Goal: Communication & Community: Participate in discussion

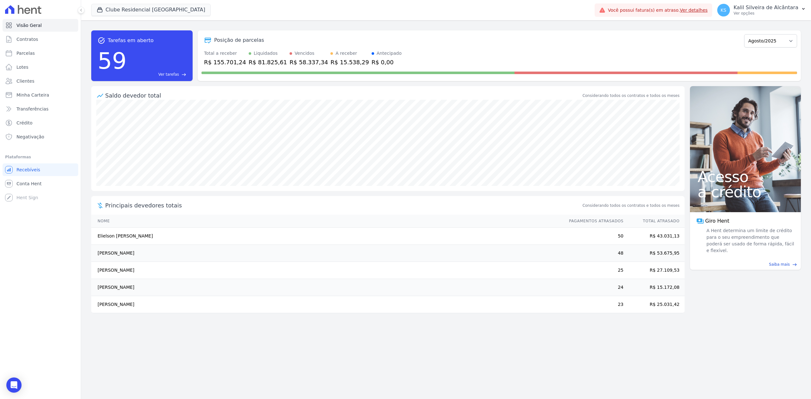
click at [17, 370] on div "Visão Geral Contratos [GEOGRAPHIC_DATA] Lotes Clientes Minha Carteira Transferê…" at bounding box center [40, 199] width 81 height 399
click at [17, 378] on div "Open Intercom Messenger" at bounding box center [14, 385] width 17 height 17
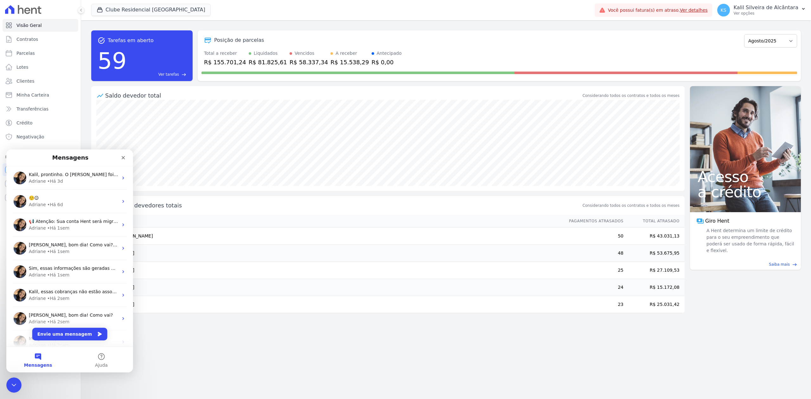
scroll to position [79, 0]
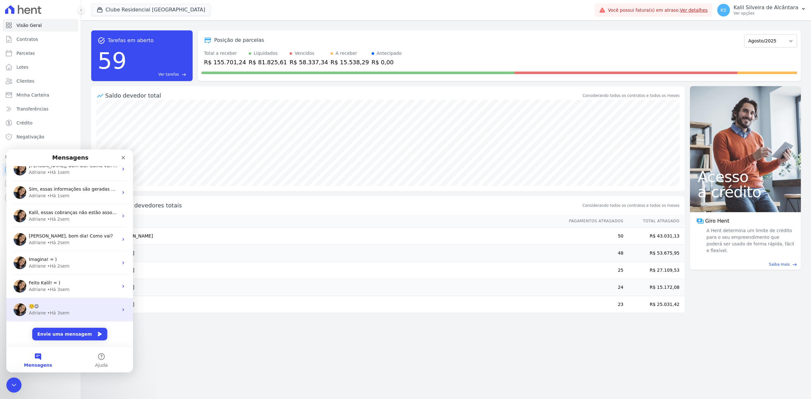
click at [87, 307] on div "☺️😉" at bounding box center [73, 306] width 89 height 7
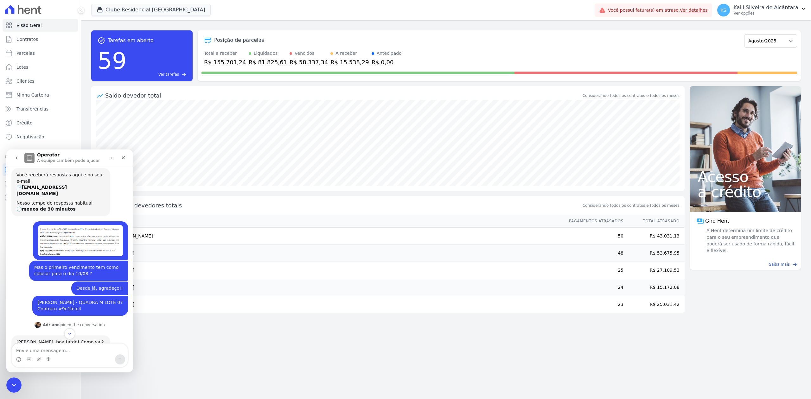
scroll to position [84, 0]
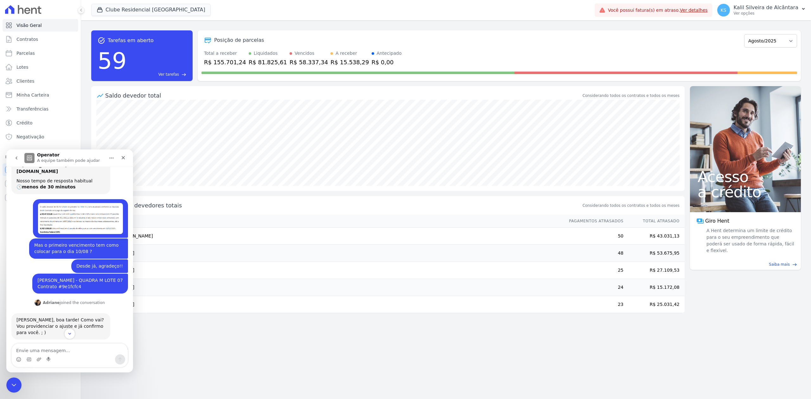
click at [15, 160] on icon "go back" at bounding box center [16, 158] width 5 height 5
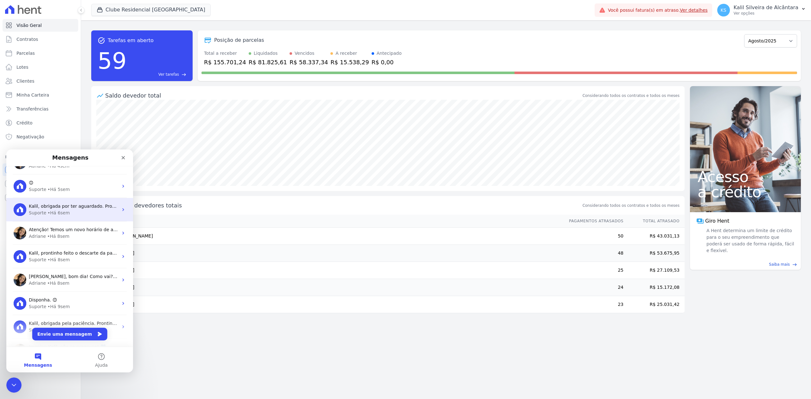
scroll to position [314, 0]
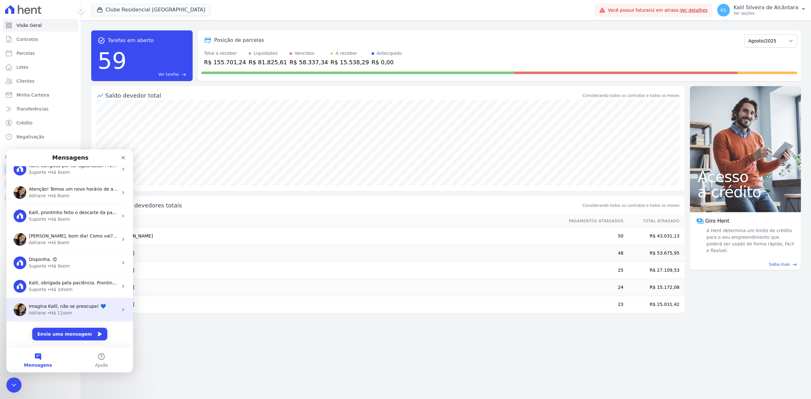
click at [62, 313] on div "• Há 11sem" at bounding box center [59, 313] width 25 height 7
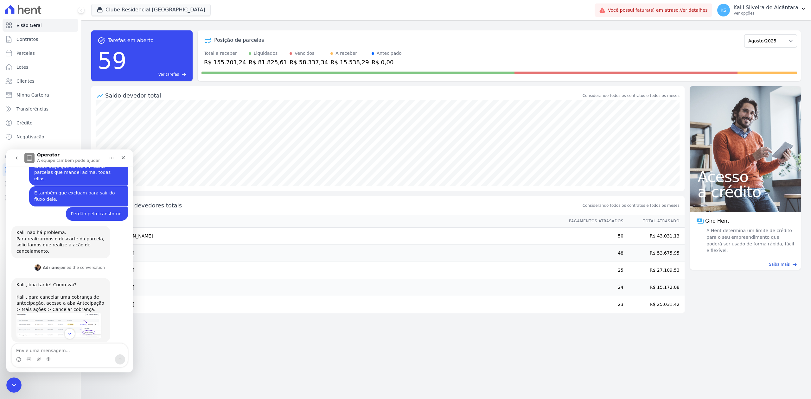
scroll to position [426, 0]
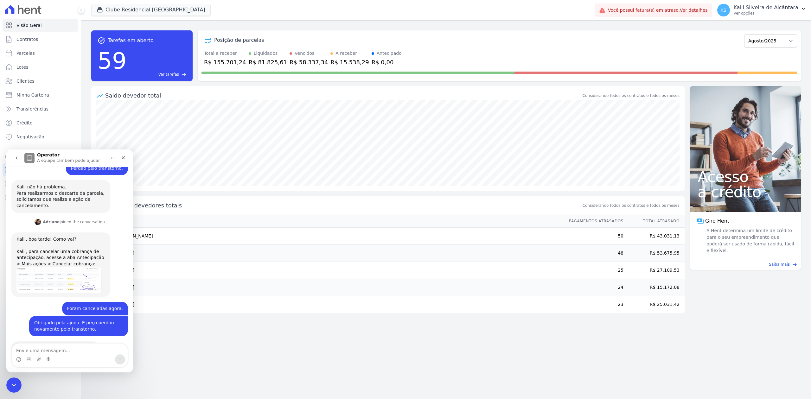
click at [16, 159] on icon "go back" at bounding box center [17, 158] width 2 height 3
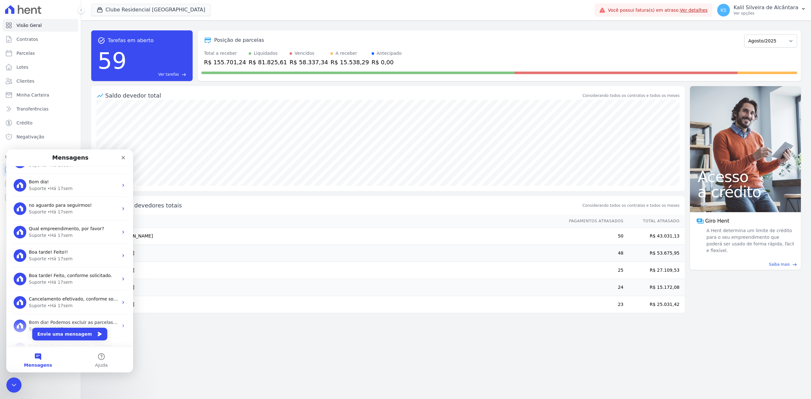
scroll to position [783, 0]
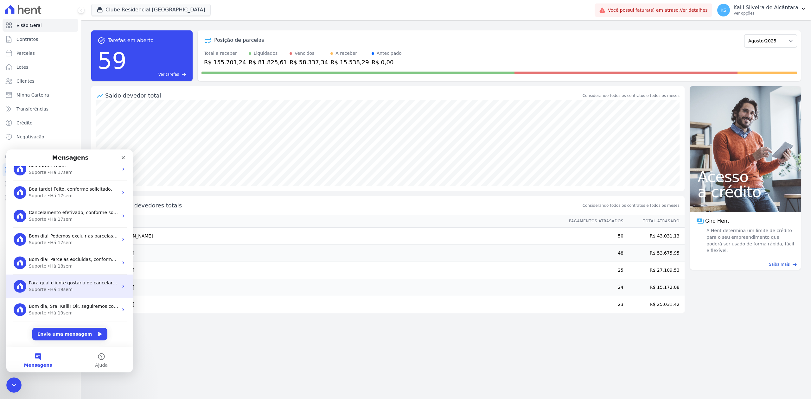
click at [91, 292] on div "Suporte • Há 19sem" at bounding box center [73, 289] width 89 height 7
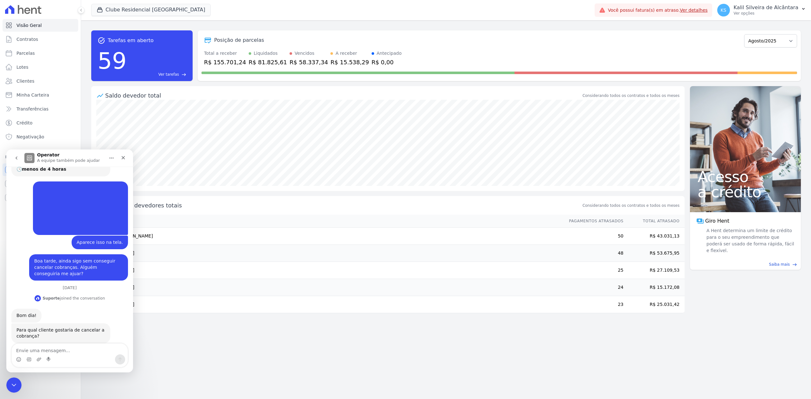
scroll to position [93, 0]
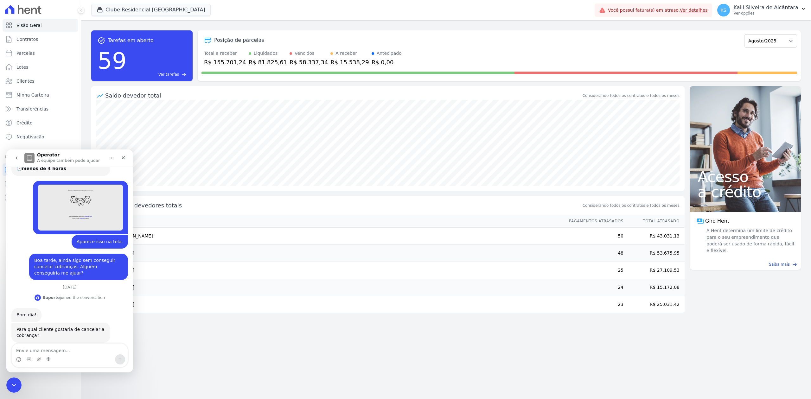
click at [16, 157] on icon "go back" at bounding box center [16, 158] width 5 height 5
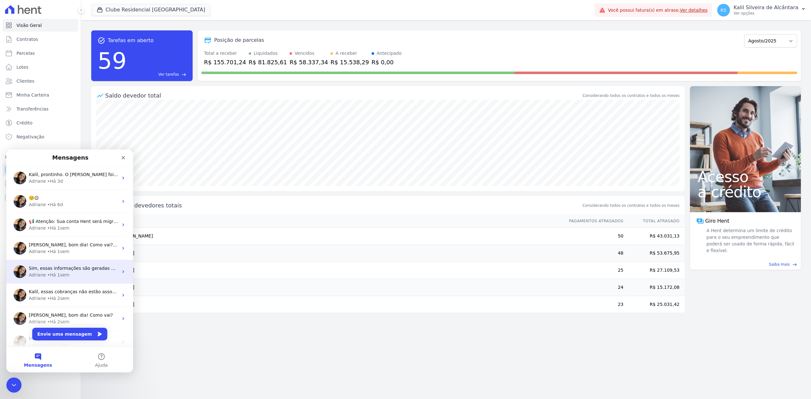
click at [65, 273] on div "Adriane • Há 1sem" at bounding box center [73, 275] width 89 height 7
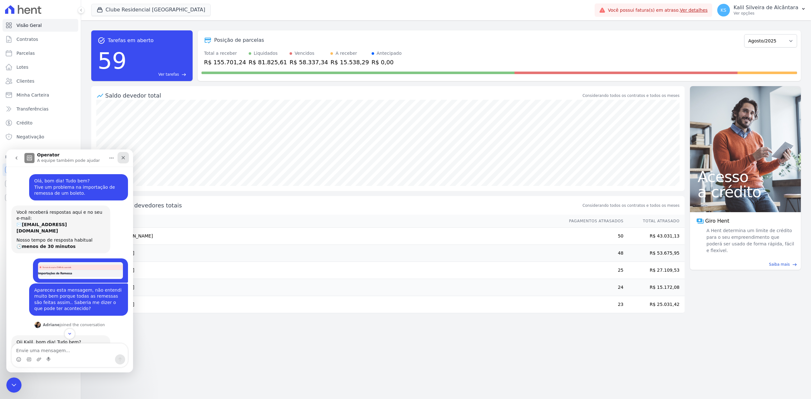
click at [119, 160] on div "Fechar" at bounding box center [123, 157] width 11 height 11
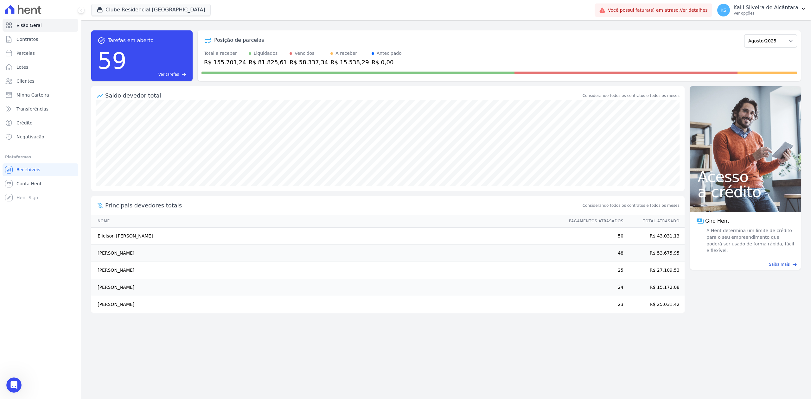
scroll to position [283, 0]
